Goal: Task Accomplishment & Management: Use online tool/utility

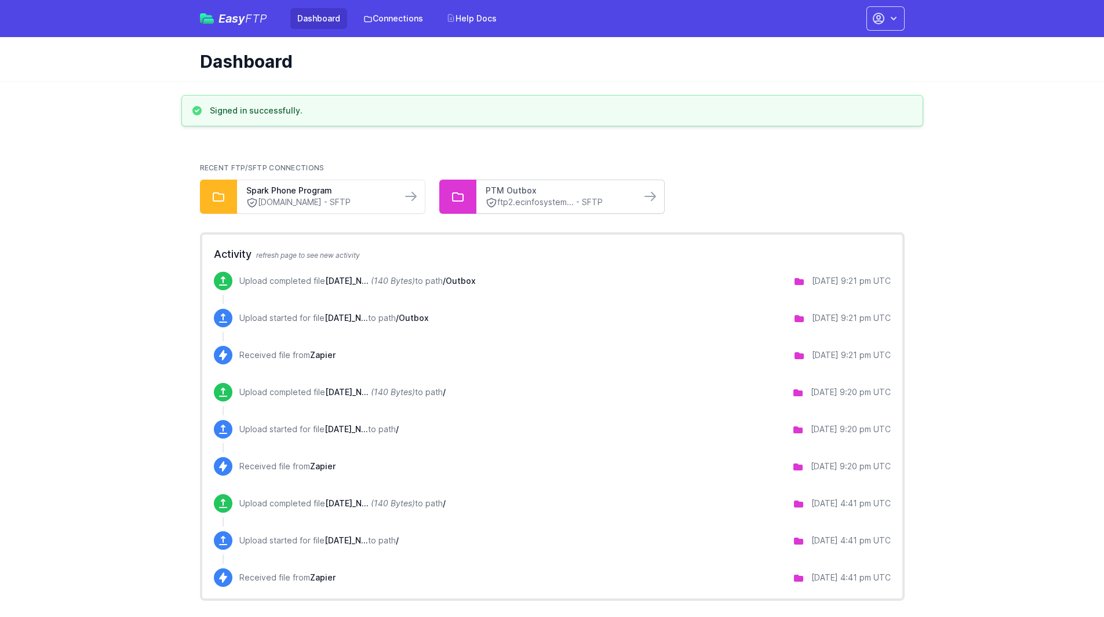
click at [521, 191] on link "PTM Outbox" at bounding box center [559, 191] width 146 height 12
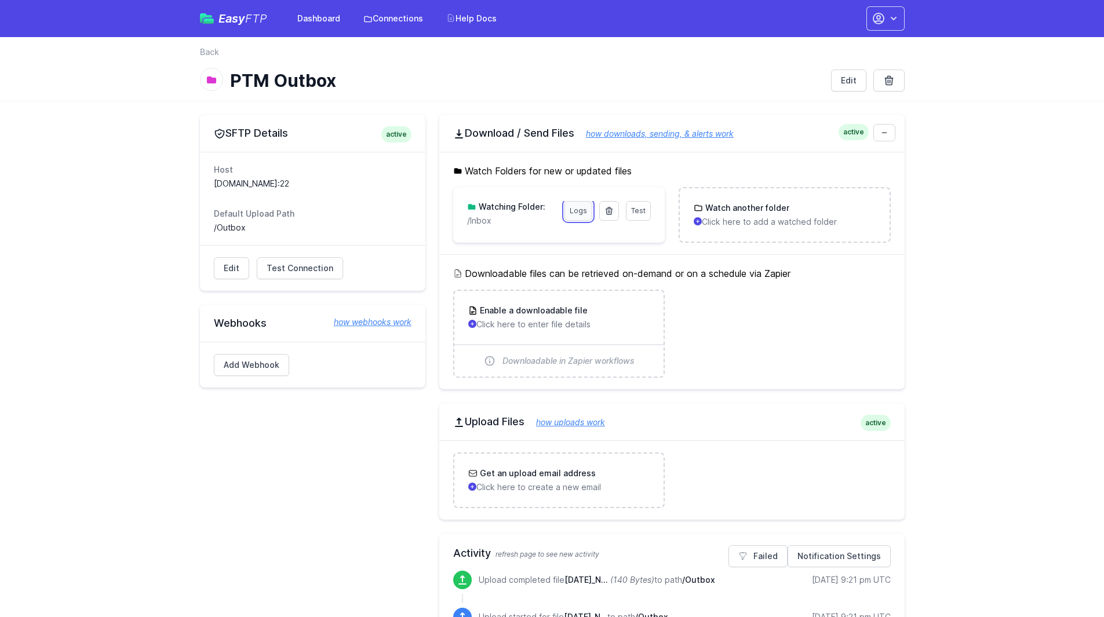
click at [574, 206] on link "Logs" at bounding box center [578, 211] width 28 height 20
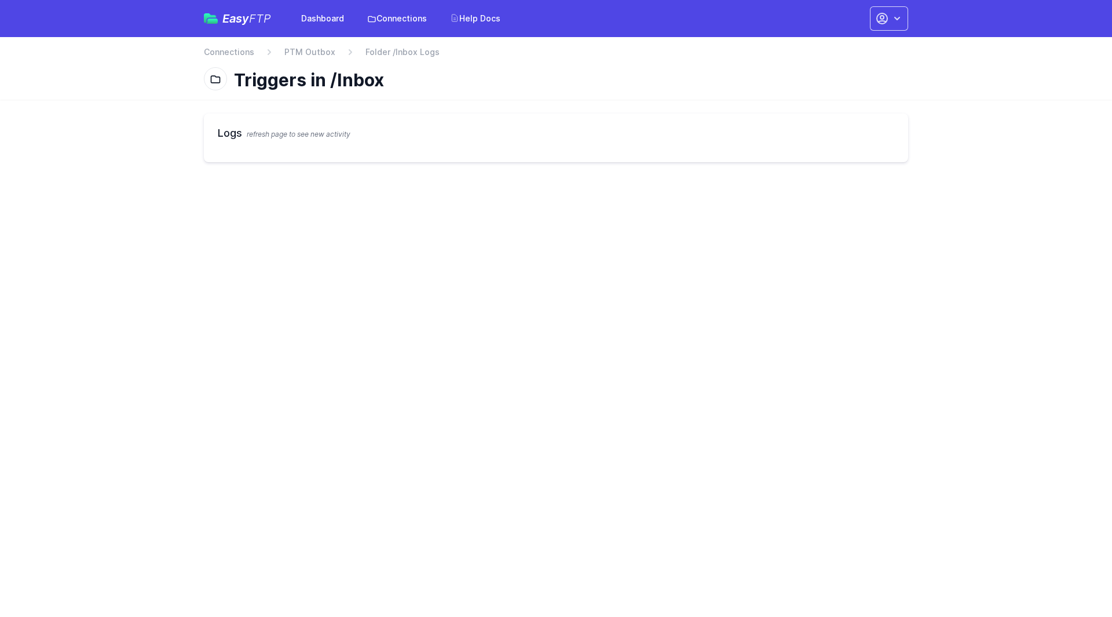
click at [574, 176] on html "Easy FTP Dashboard Connections Help Docs Account Settings Your Profile Contact …" at bounding box center [556, 88] width 1112 height 176
click at [321, 56] on link "PTM Outbox" at bounding box center [309, 52] width 51 height 12
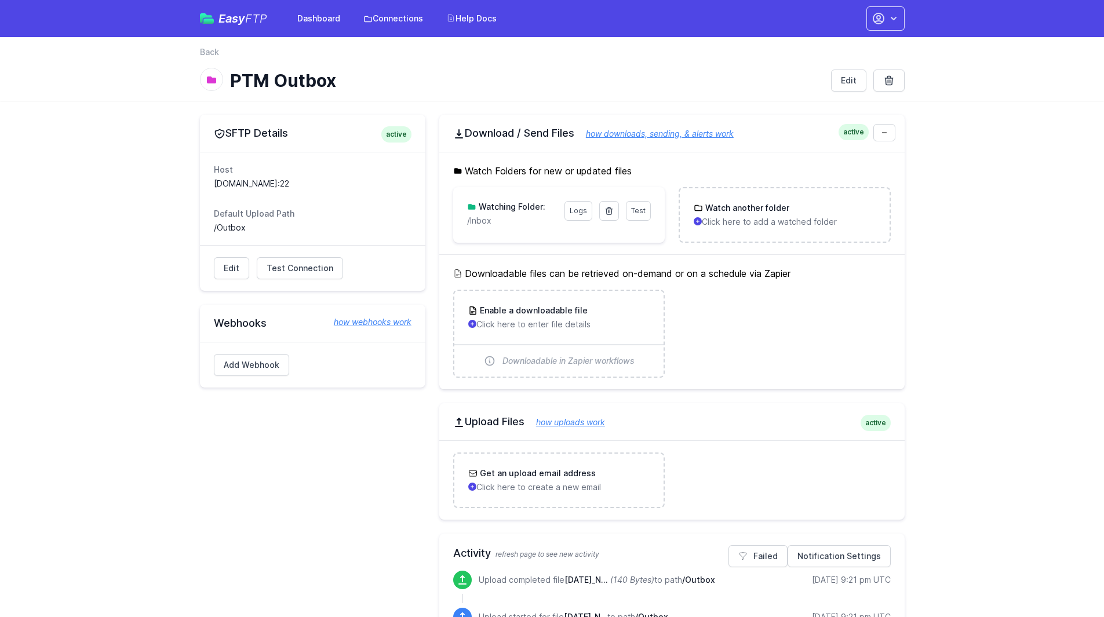
click at [321, 56] on nav "Back" at bounding box center [552, 55] width 705 height 19
click at [553, 213] on div "Test Logs Watching Folder: /Inbox" at bounding box center [559, 213] width 184 height 25
click at [608, 209] on icon at bounding box center [608, 210] width 9 height 9
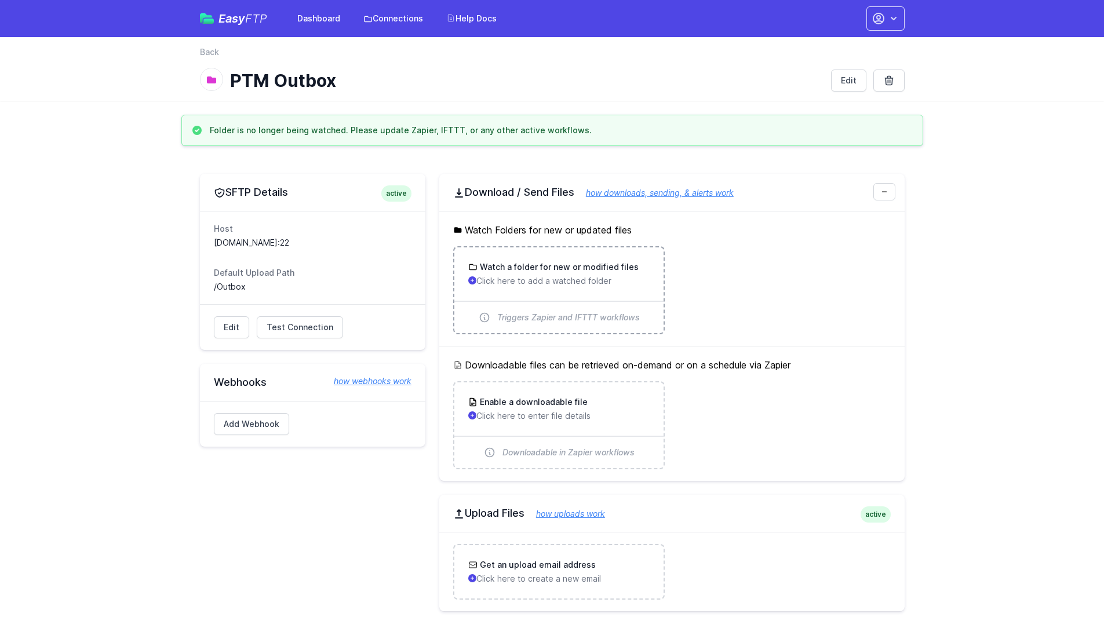
click at [547, 274] on div "Watch a folder for new or modified files Click here to add a watched folder" at bounding box center [558, 273] width 181 height 25
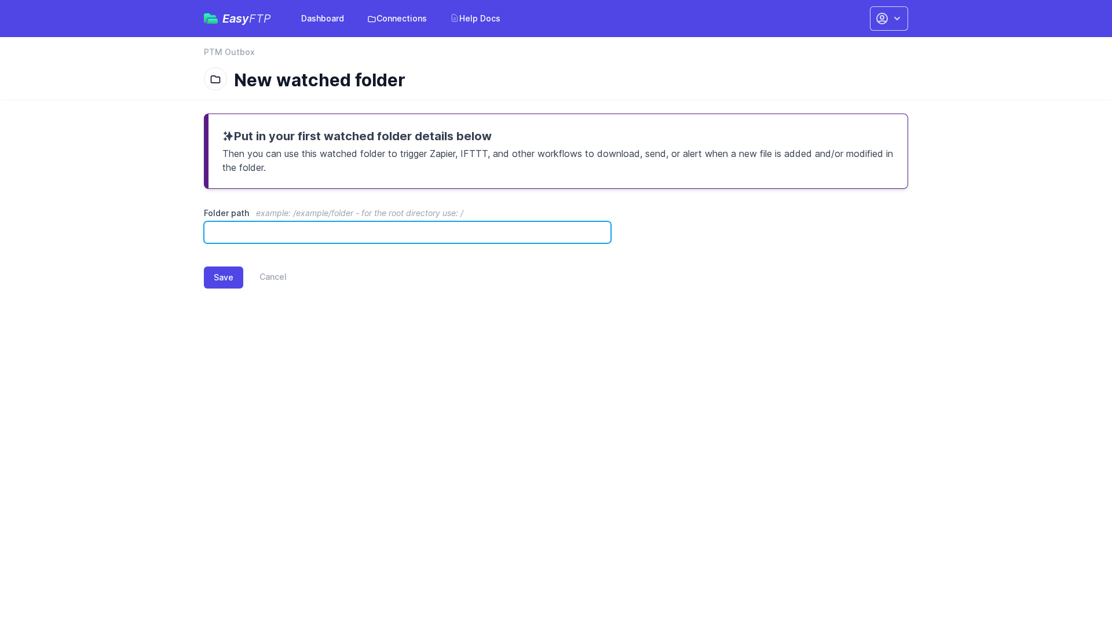
click at [480, 234] on input "Folder path example: /example/folder - for the root directory use: /" at bounding box center [407, 232] width 407 height 22
click at [295, 237] on input "******" at bounding box center [407, 232] width 407 height 22
type input "*******"
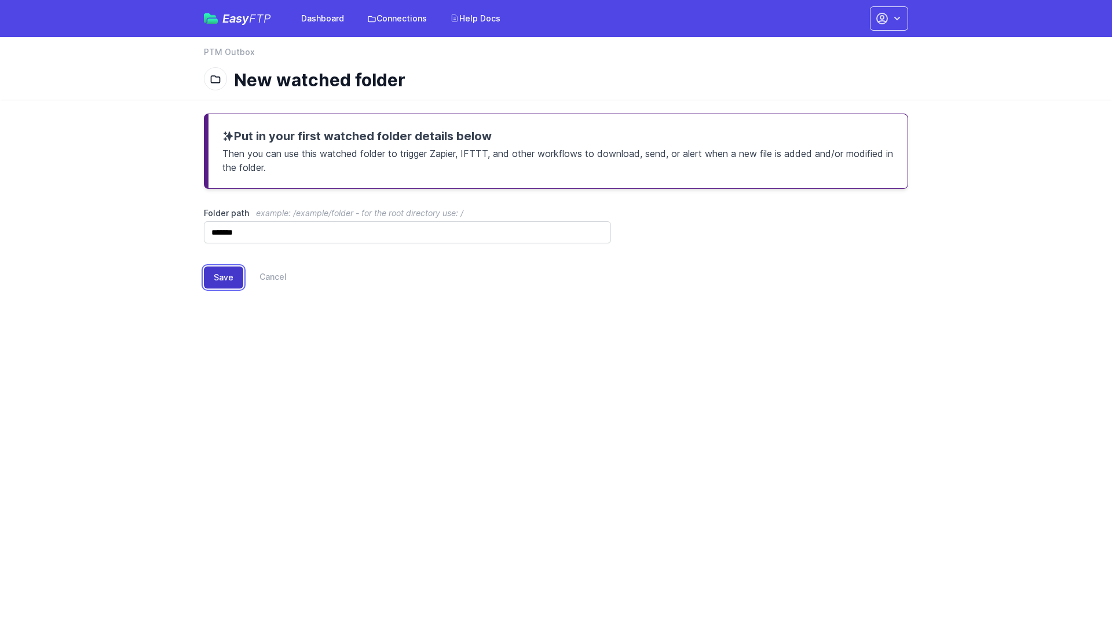
click at [228, 276] on button "Save" at bounding box center [223, 278] width 39 height 22
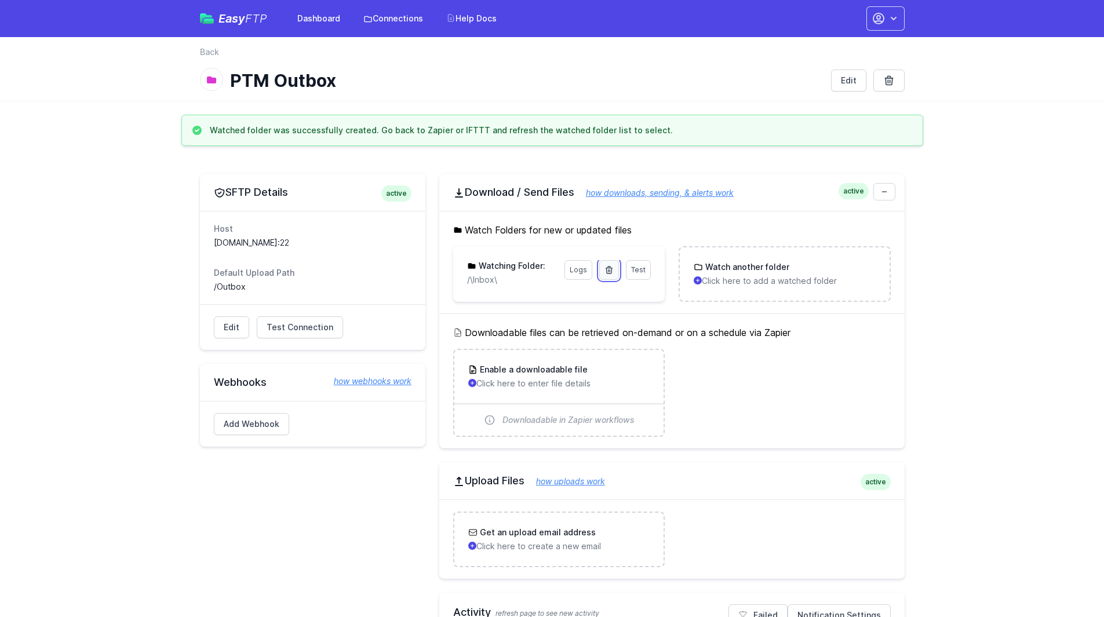
click at [605, 268] on icon at bounding box center [608, 269] width 9 height 9
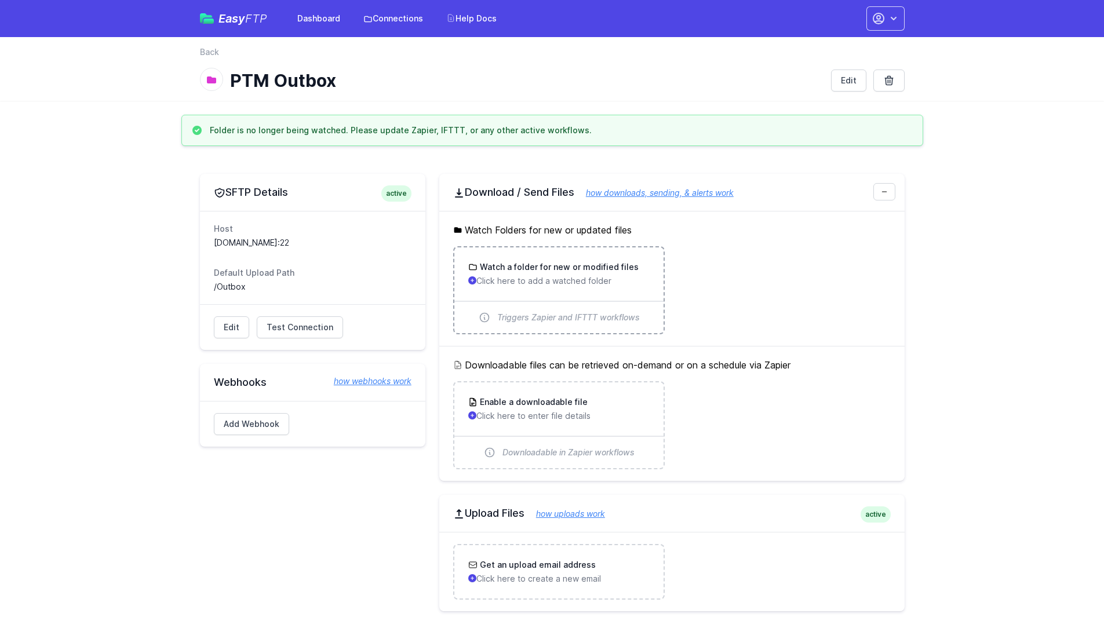
click at [520, 260] on div "Watch a folder for new or modified files Click here to add a watched folder" at bounding box center [558, 273] width 209 height 53
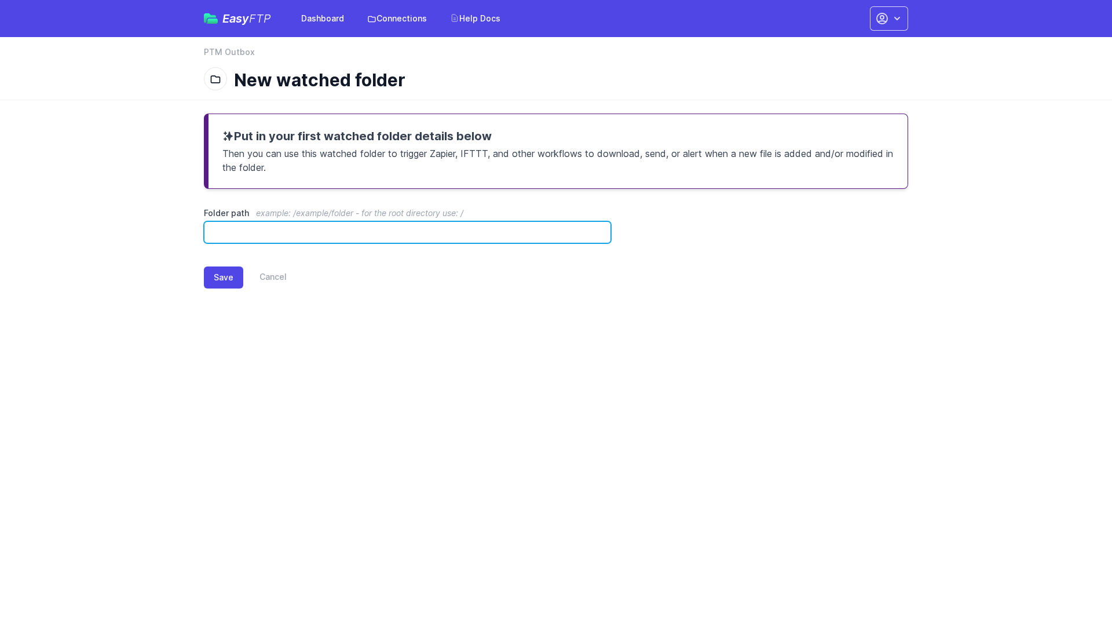
click at [389, 224] on input "Folder path example: /example/folder - for the root directory use: /" at bounding box center [407, 232] width 407 height 22
type input "*******"
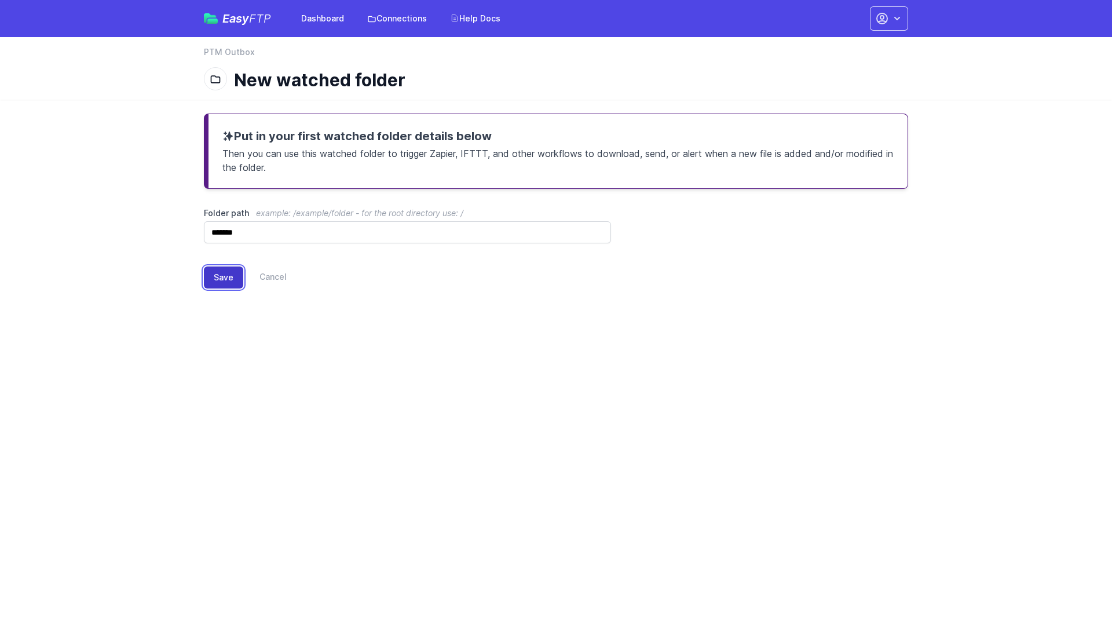
click at [232, 273] on button "Save" at bounding box center [223, 278] width 39 height 22
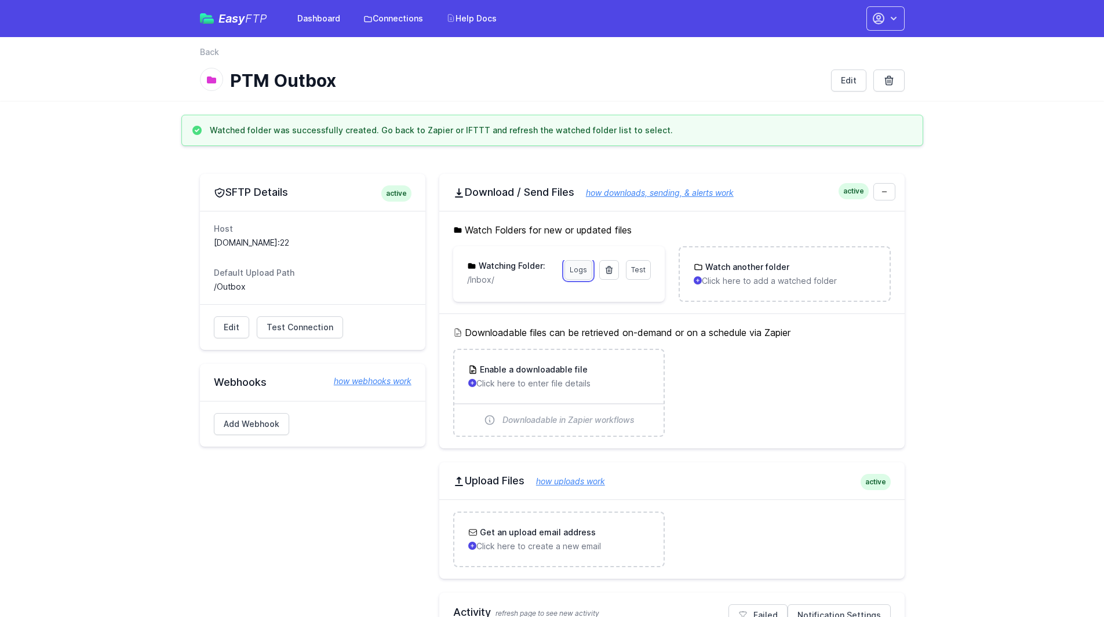
click at [580, 275] on link "Logs" at bounding box center [578, 270] width 28 height 20
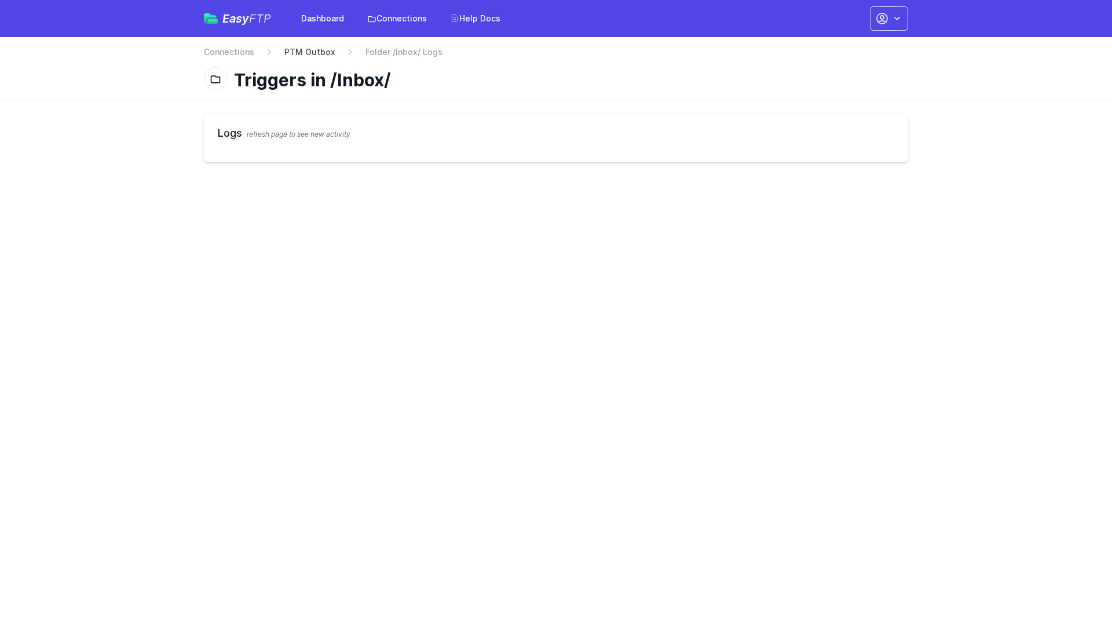
click at [303, 49] on link "PTM Outbox" at bounding box center [309, 52] width 51 height 12
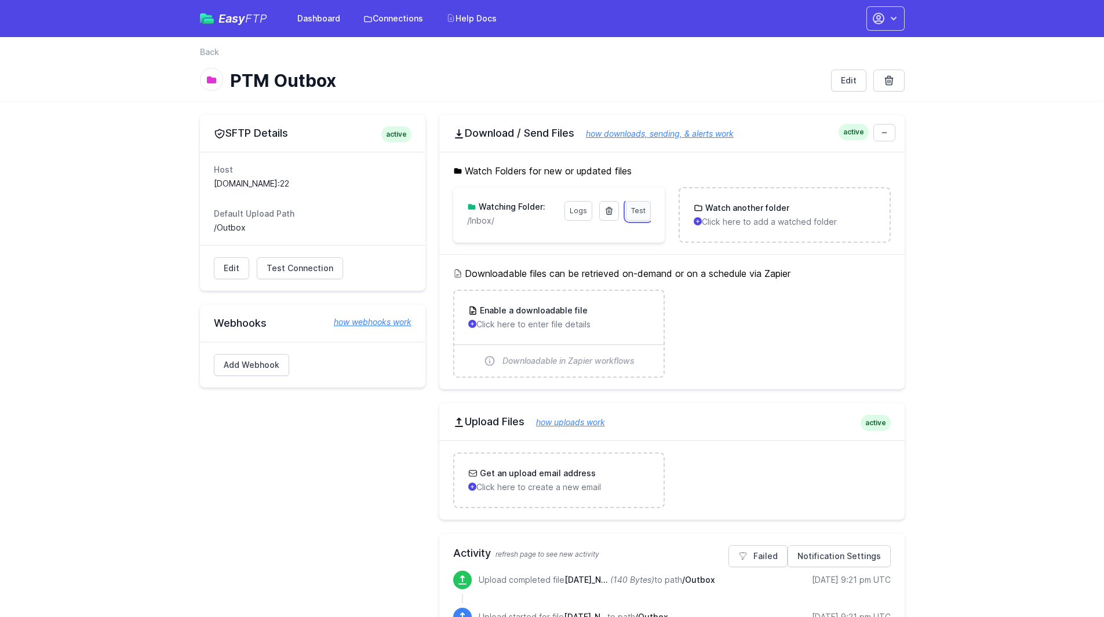
click at [632, 209] on span "Test" at bounding box center [638, 210] width 14 height 9
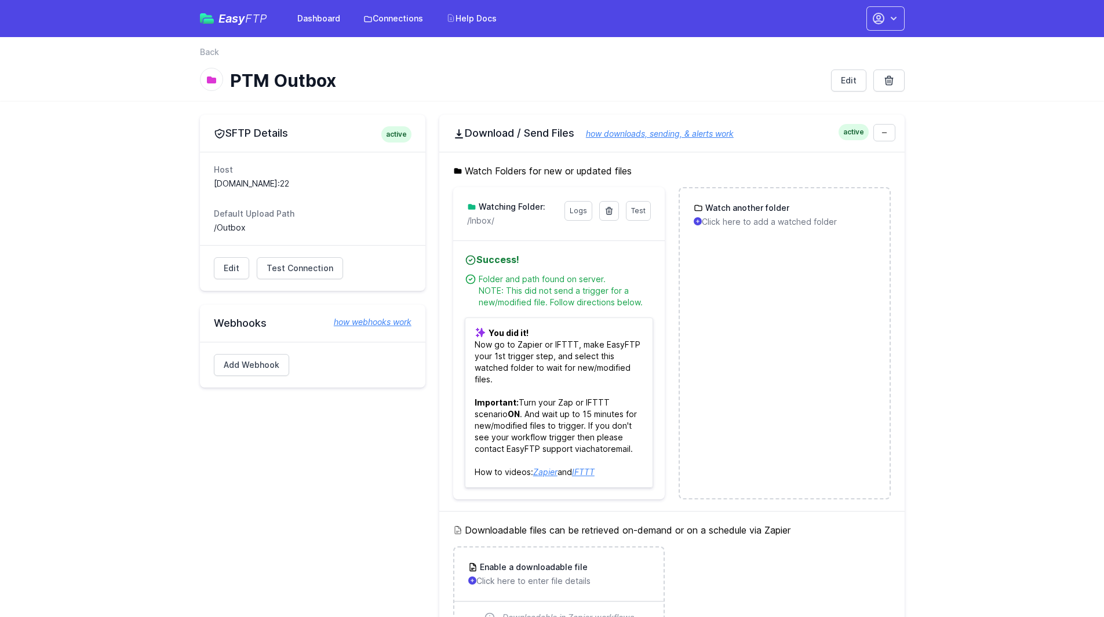
click at [601, 344] on p "You did it! Now go to Zapier or IFTTT, make EasyFTP your 1st trigger step, and …" at bounding box center [559, 402] width 188 height 170
click at [641, 207] on span "Test" at bounding box center [638, 210] width 14 height 9
